Goal: Information Seeking & Learning: Learn about a topic

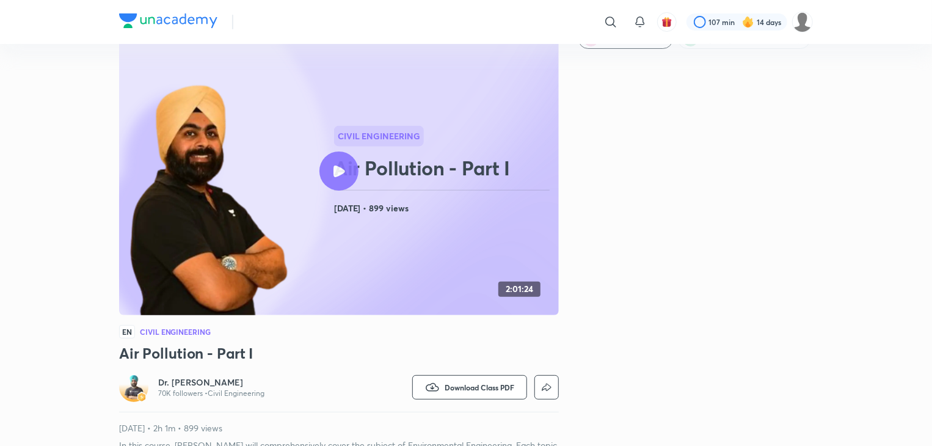
click at [340, 170] on icon at bounding box center [339, 171] width 12 height 12
click at [340, 173] on icon at bounding box center [339, 171] width 12 height 12
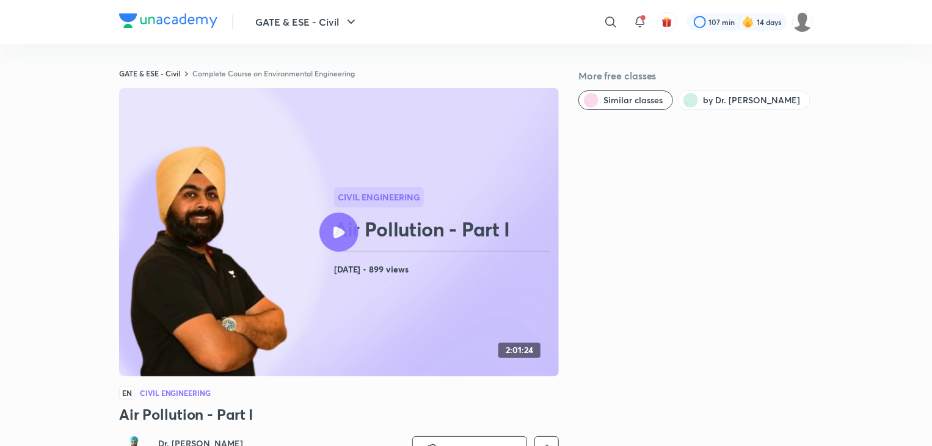
click at [338, 230] on icon at bounding box center [339, 233] width 12 height 12
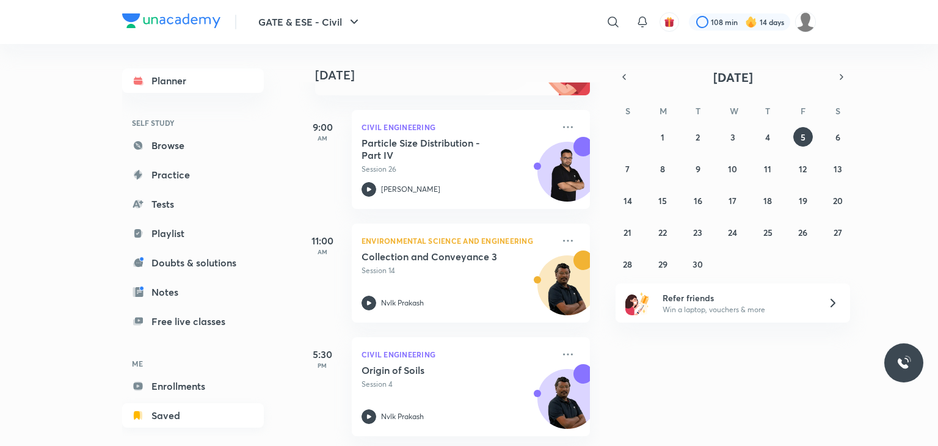
click at [198, 410] on link "Saved" at bounding box center [193, 415] width 142 height 24
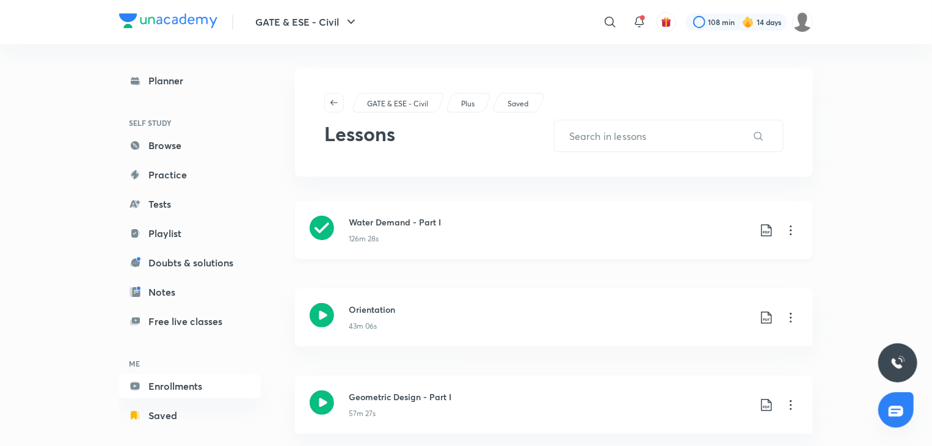
click at [795, 233] on icon at bounding box center [791, 230] width 15 height 15
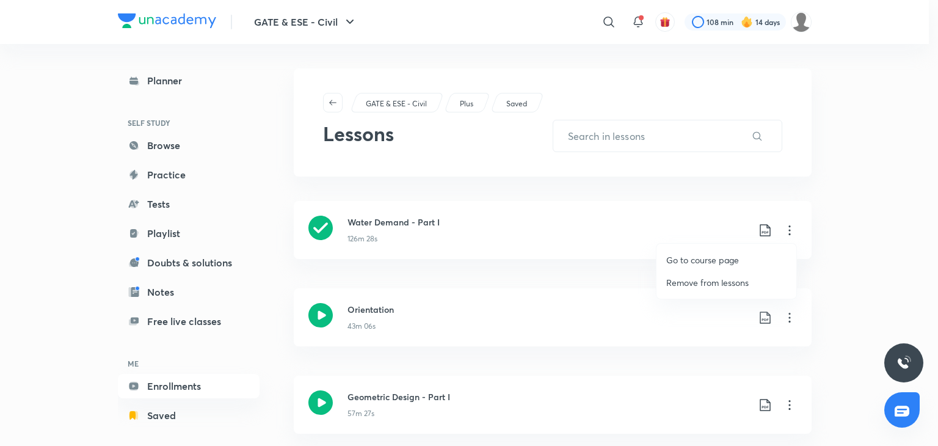
click at [787, 231] on div at bounding box center [469, 223] width 938 height 446
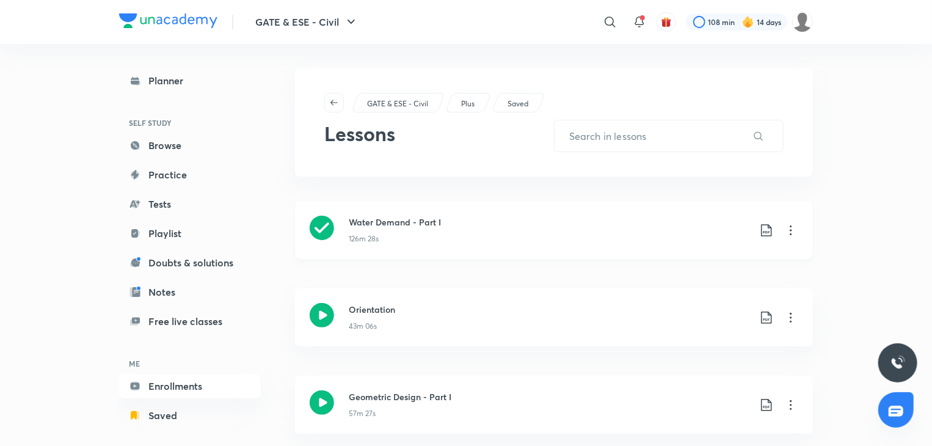
click at [786, 231] on icon at bounding box center [791, 230] width 15 height 15
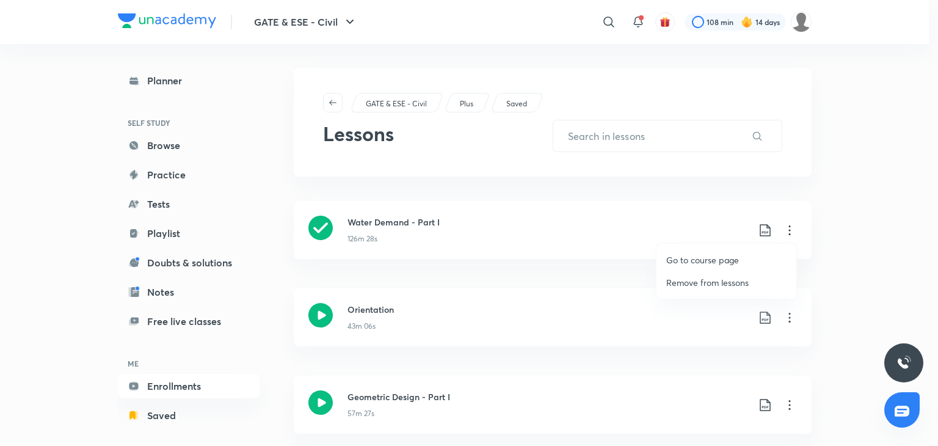
click at [696, 256] on p "Go to course page" at bounding box center [702, 259] width 73 height 13
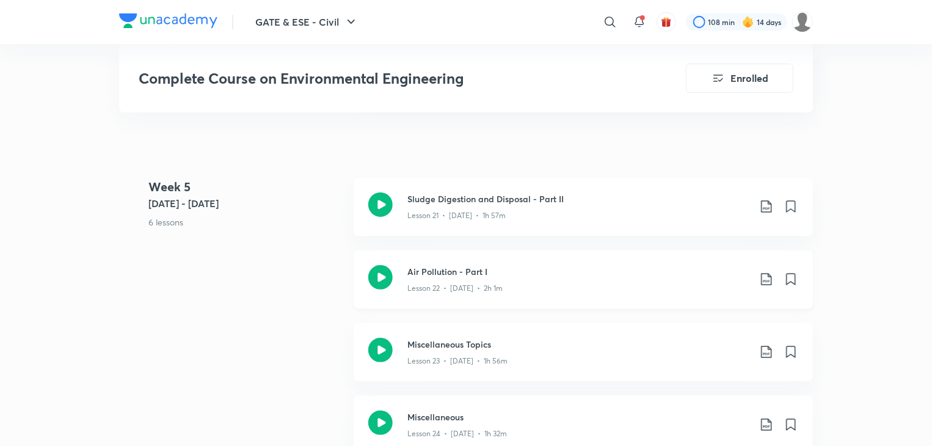
scroll to position [2382, 0]
click at [384, 276] on icon at bounding box center [380, 278] width 24 height 24
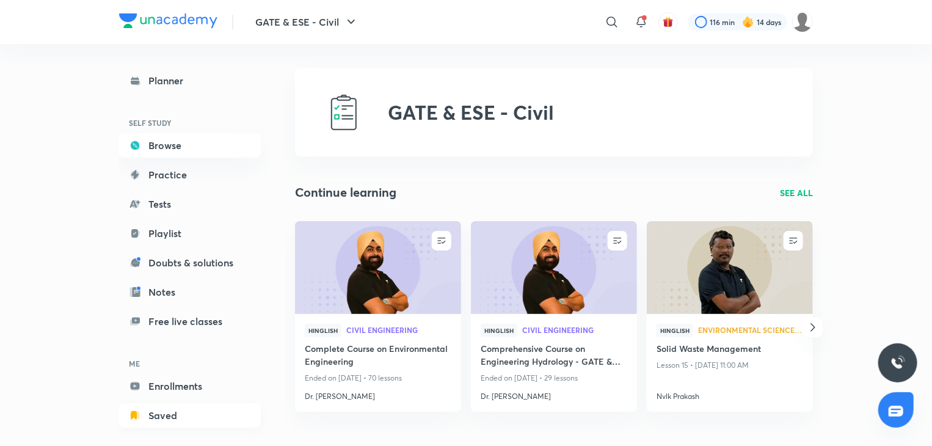
click at [175, 411] on link "Saved" at bounding box center [190, 415] width 142 height 24
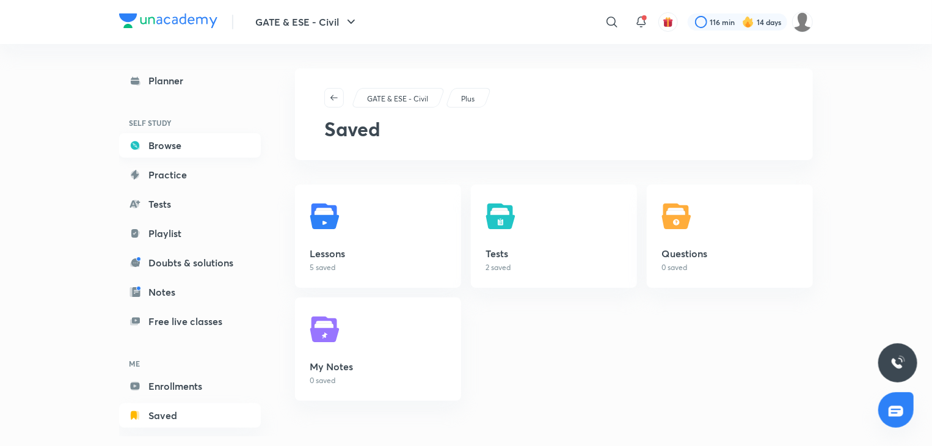
click at [187, 145] on link "Browse" at bounding box center [190, 145] width 142 height 24
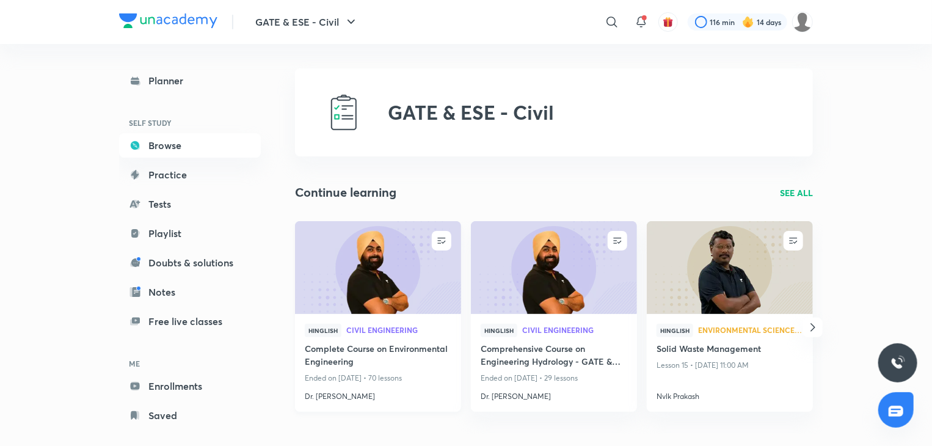
click at [338, 283] on img at bounding box center [377, 267] width 169 height 95
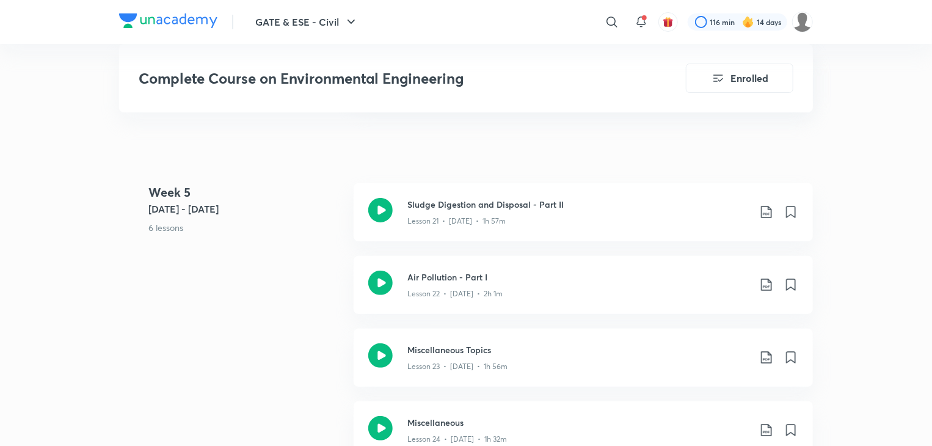
scroll to position [2382, 0]
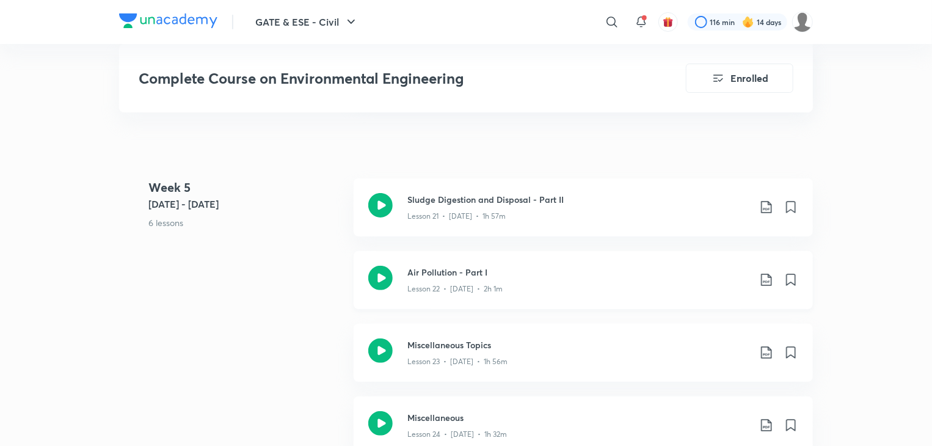
click at [379, 274] on icon at bounding box center [380, 278] width 24 height 24
click at [374, 275] on icon at bounding box center [380, 278] width 24 height 24
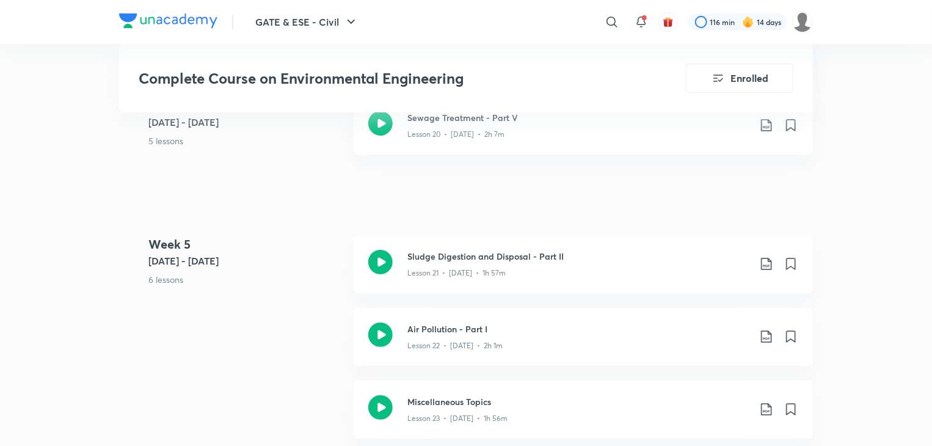
scroll to position [2321, 0]
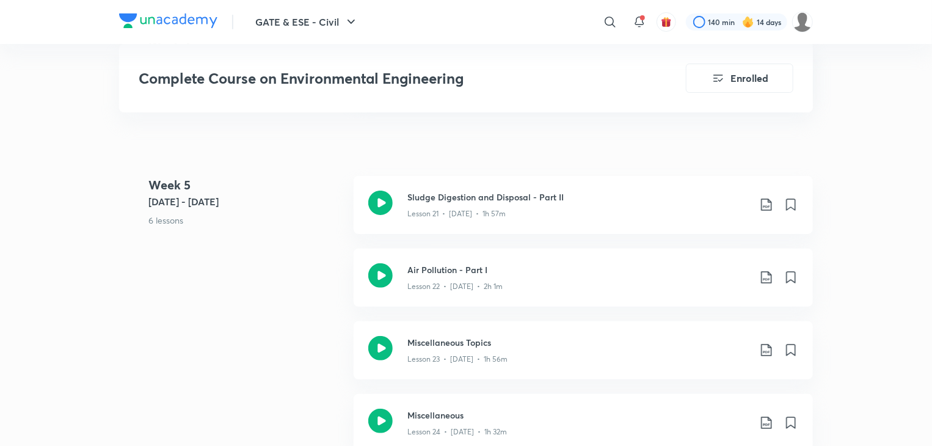
scroll to position [2384, 0]
click at [388, 280] on icon at bounding box center [380, 275] width 24 height 24
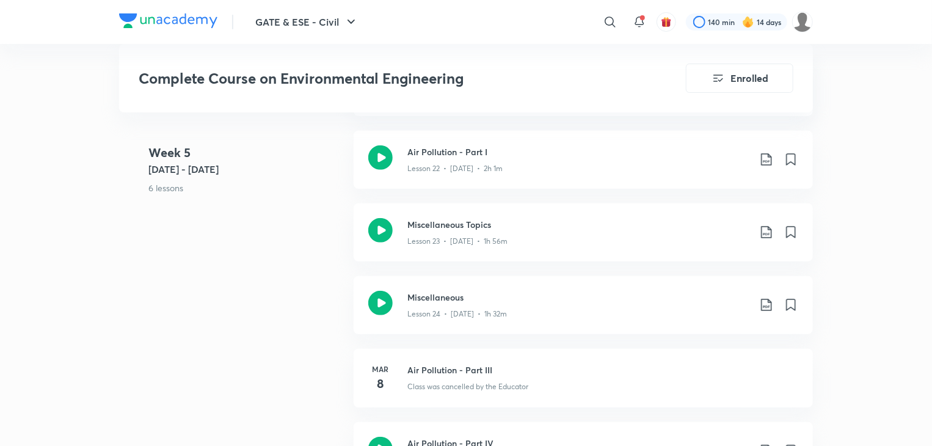
scroll to position [2506, 0]
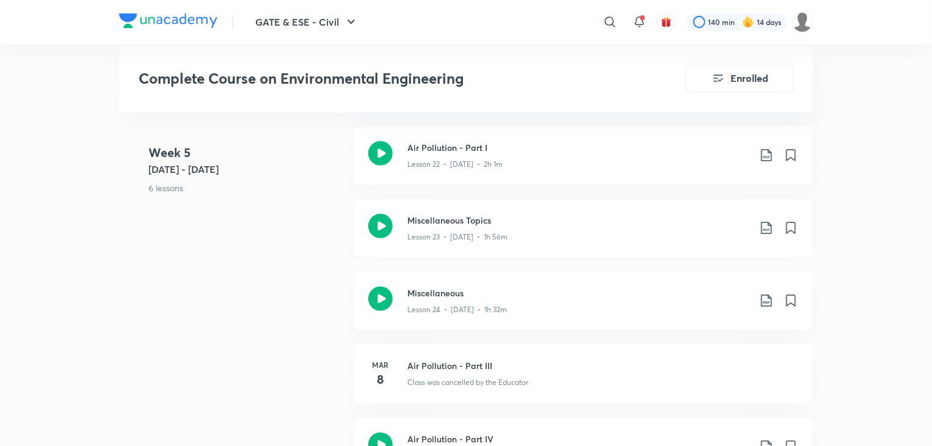
click at [379, 226] on icon at bounding box center [380, 226] width 24 height 24
